Goal: Task Accomplishment & Management: Manage account settings

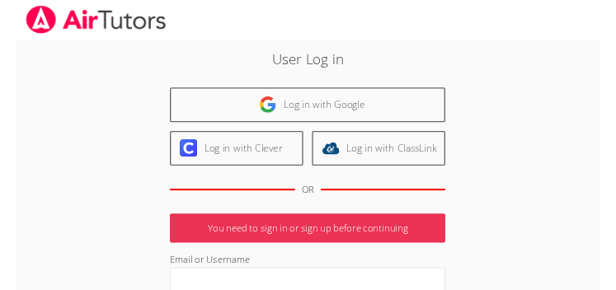
scroll to position [2, 0]
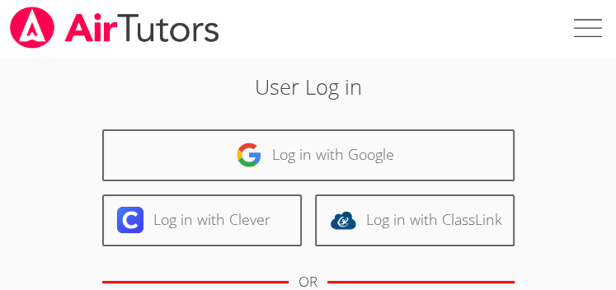
type input "[EMAIL_ADDRESS][DOMAIN_NAME]"
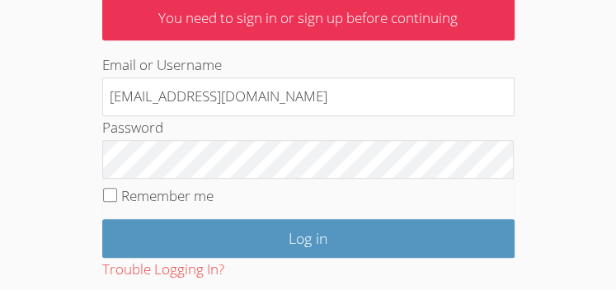
scroll to position [356, 0]
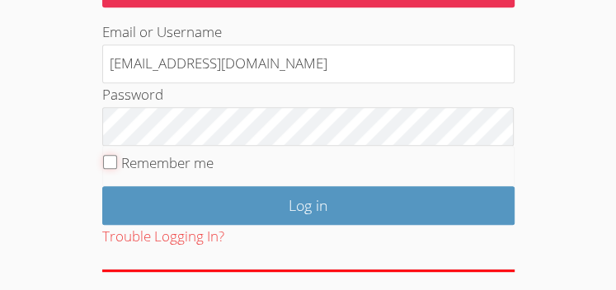
click at [108, 156] on input "Remember me" at bounding box center [110, 162] width 14 height 14
checkbox input "true"
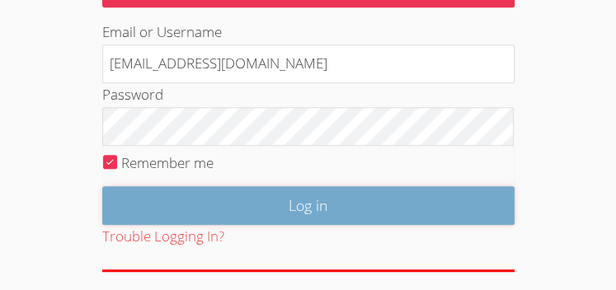
click at [273, 205] on input "Log in" at bounding box center [308, 205] width 412 height 39
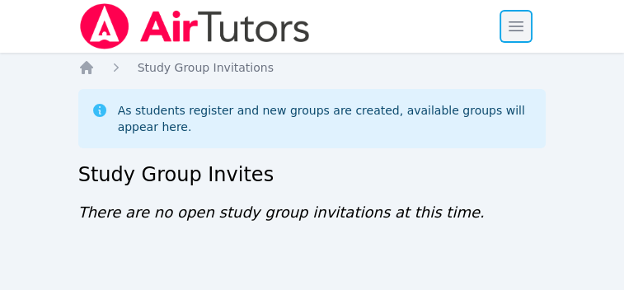
click at [512, 25] on span "button" at bounding box center [516, 26] width 36 height 36
